Goal: Information Seeking & Learning: Learn about a topic

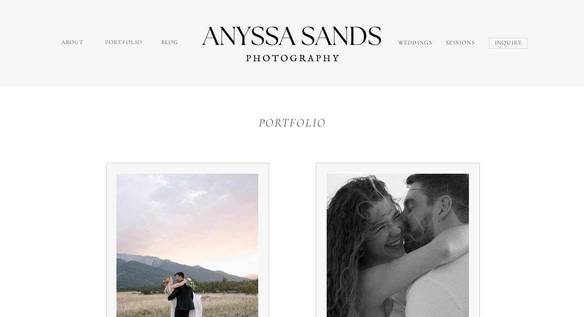
scroll to position [145, 0]
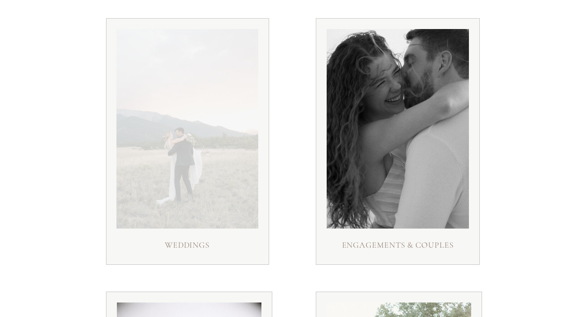
click at [184, 184] on div at bounding box center [188, 128] width 142 height 199
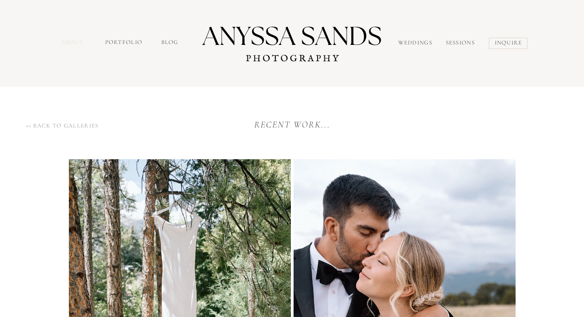
click at [72, 40] on nav "about" at bounding box center [73, 43] width 25 height 10
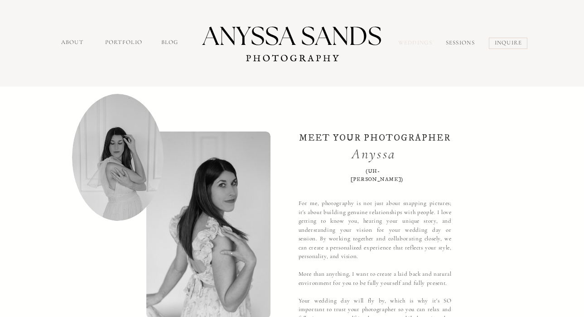
click at [419, 42] on nav "Weddings" at bounding box center [417, 44] width 38 height 10
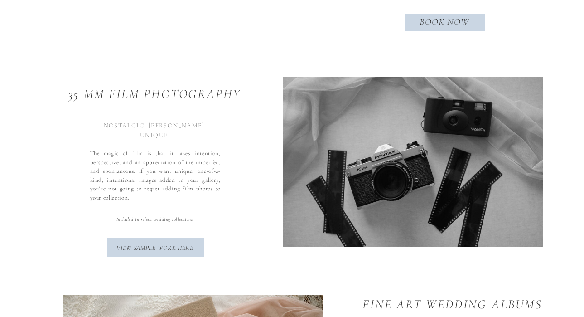
scroll to position [2890, 0]
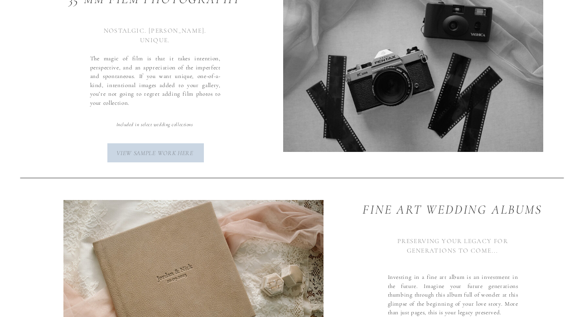
click at [144, 150] on p "view sample work here" at bounding box center [155, 152] width 87 height 8
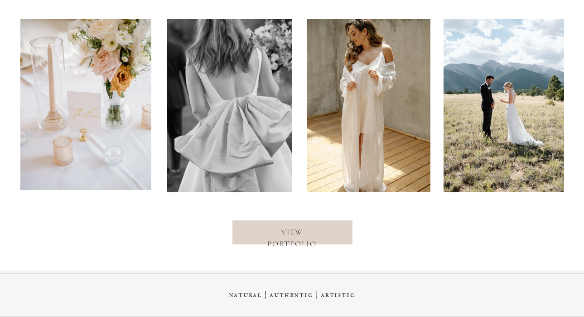
scroll to position [3645, 0]
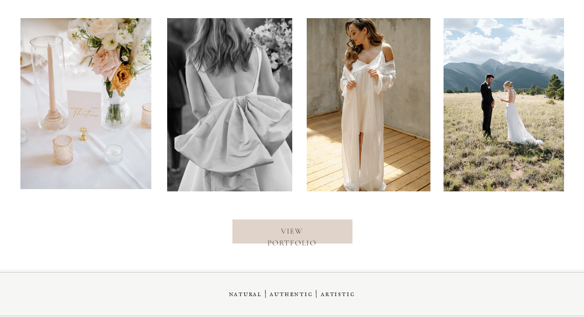
click at [308, 239] on div at bounding box center [293, 231] width 120 height 24
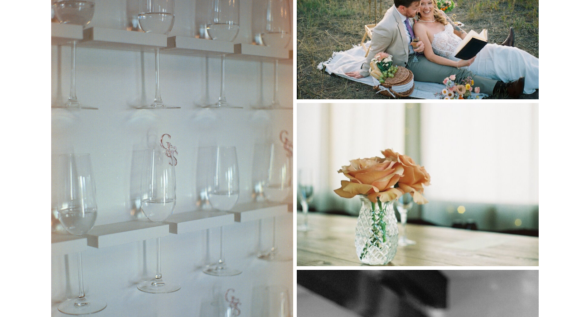
scroll to position [2437, 0]
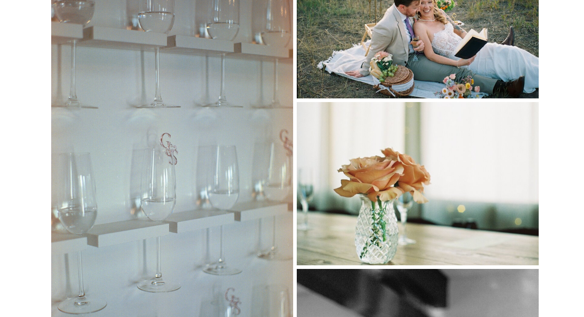
click at [363, 70] on img at bounding box center [418, 18] width 242 height 162
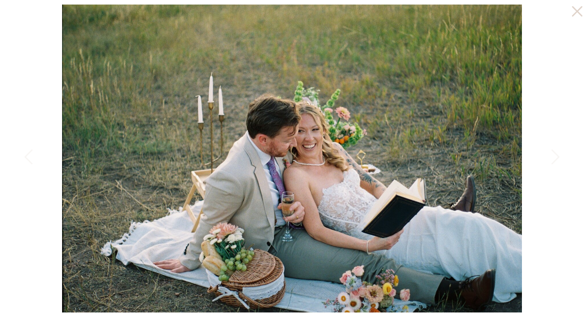
click at [573, 11] on icon at bounding box center [575, 9] width 18 height 18
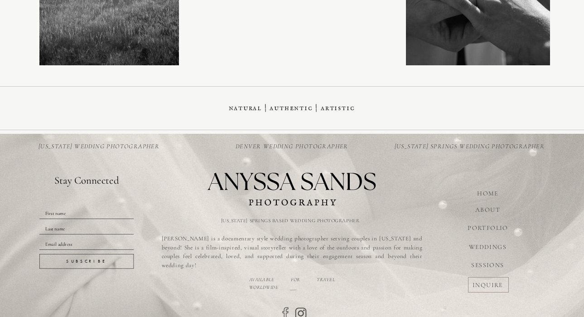
scroll to position [3481, 0]
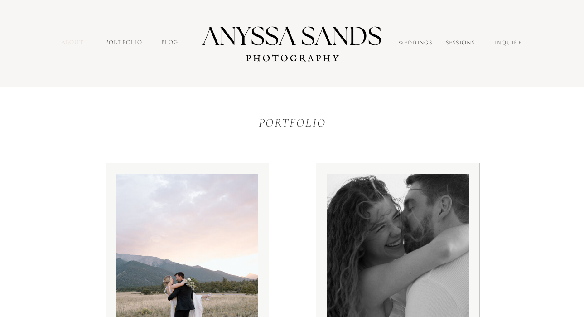
click at [76, 39] on nav "about" at bounding box center [73, 43] width 25 height 10
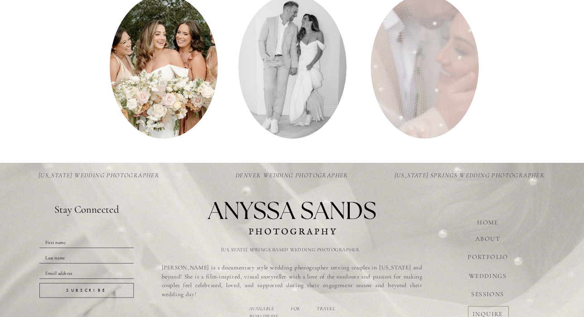
scroll to position [1257, 0]
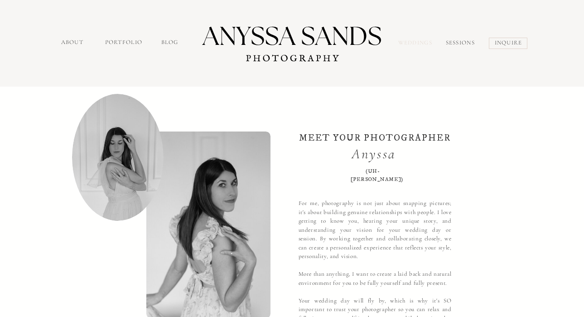
click at [417, 45] on nav "Weddings" at bounding box center [417, 44] width 38 height 10
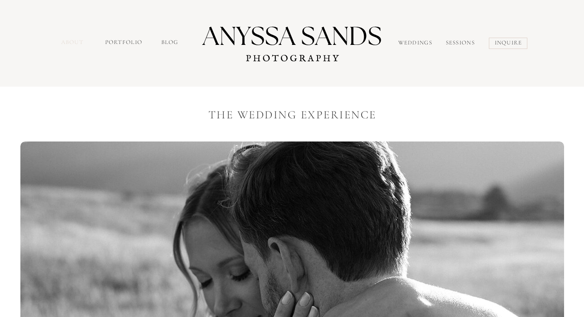
click at [74, 42] on nav "about" at bounding box center [73, 43] width 25 height 10
